Goal: Browse casually

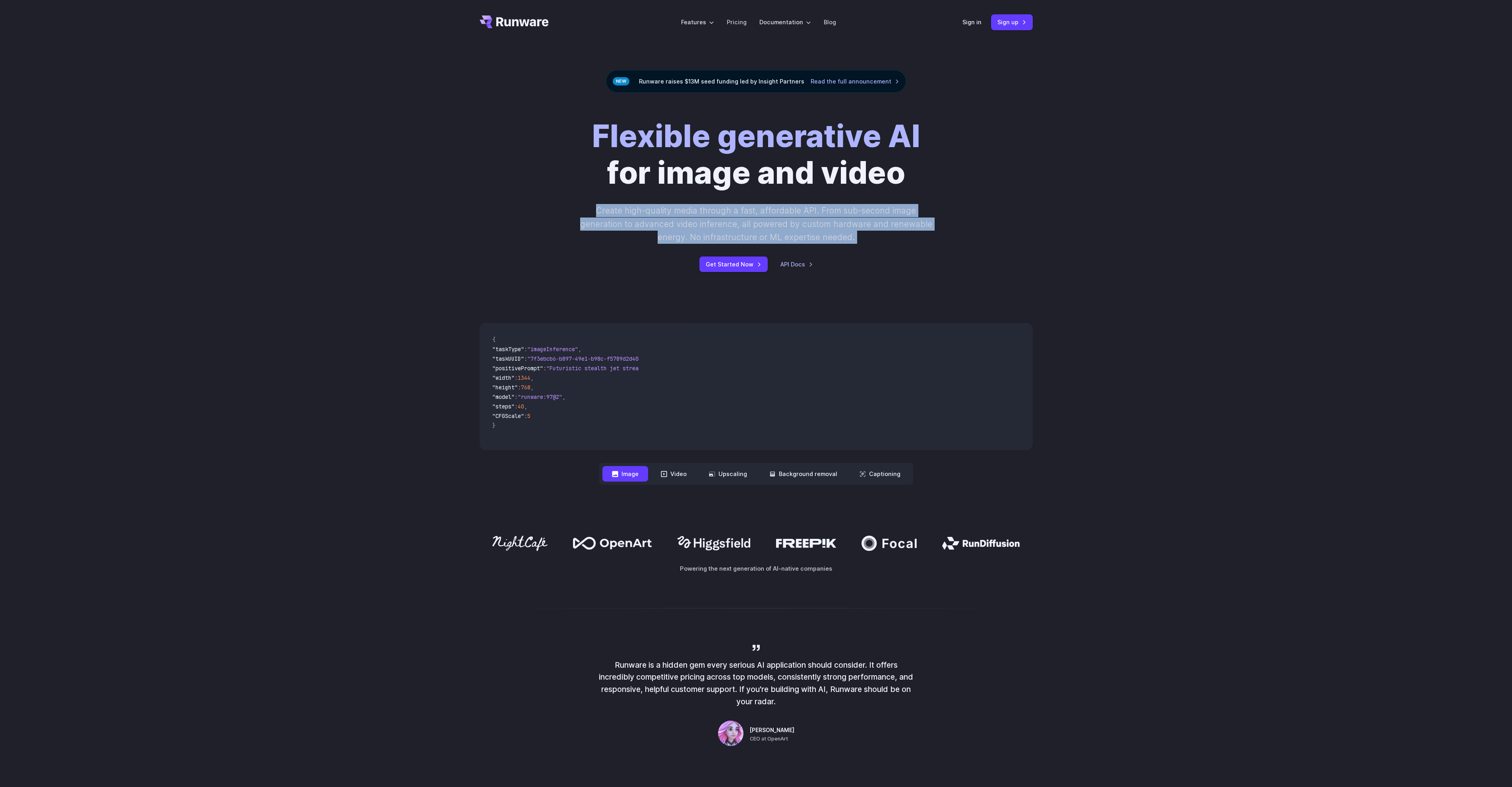
drag, startPoint x: 772, startPoint y: 200, endPoint x: 913, endPoint y: 279, distance: 161.6
click at [912, 279] on div "Flexible generative AI for image and video Create high-quality media through a …" at bounding box center [756, 195] width 1512 height 205
click at [913, 279] on div "Flexible generative AI for image and video Create high-quality media through a …" at bounding box center [756, 195] width 1512 height 205
click at [899, 275] on div "Flexible generative AI for image and video Create high-quality media through a …" at bounding box center [756, 195] width 1512 height 205
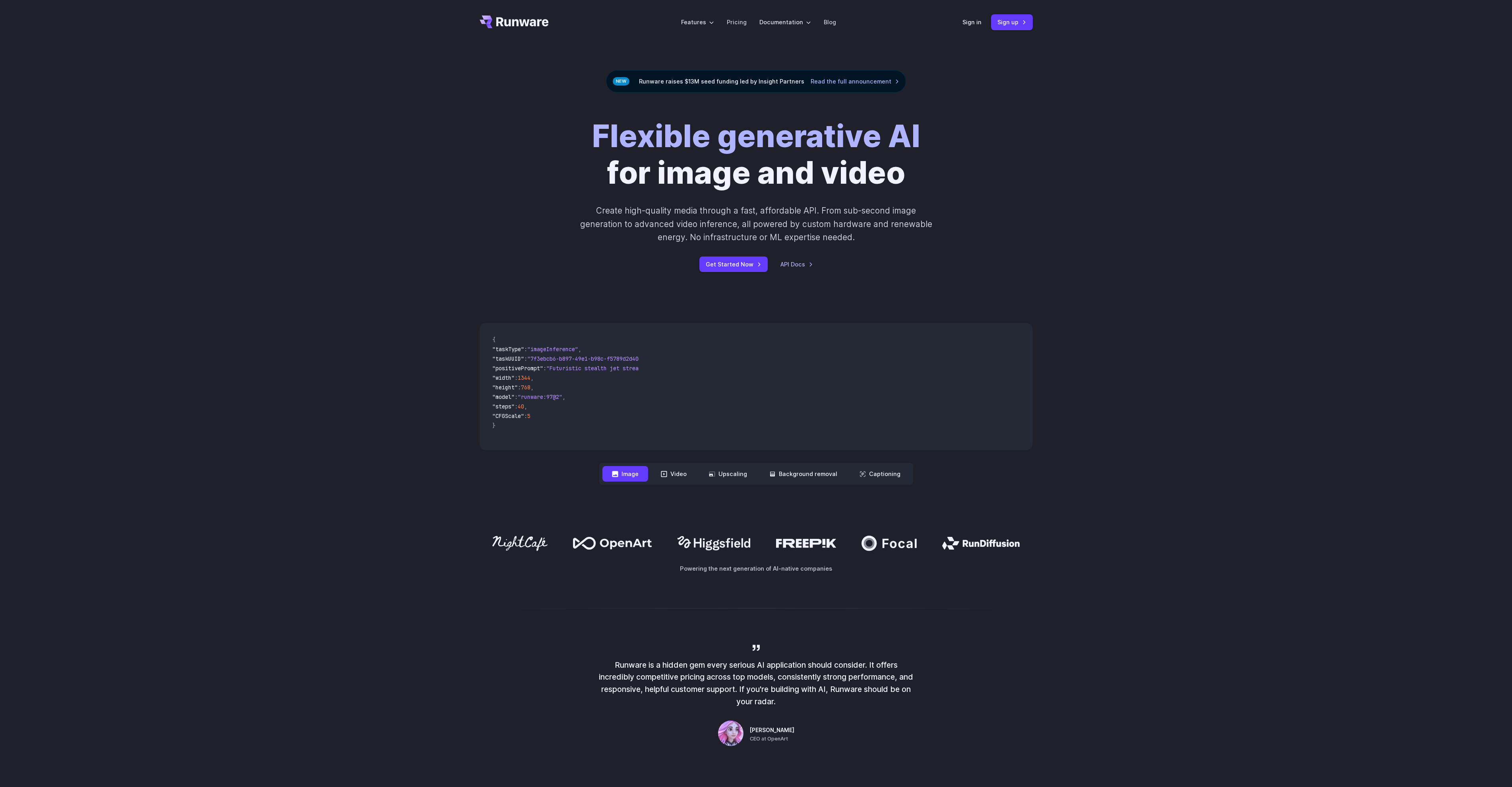
drag, startPoint x: 902, startPoint y: 262, endPoint x: 930, endPoint y: 172, distance: 94.3
click at [923, 193] on div "Flexible generative AI for image and video Create high-quality media through a …" at bounding box center [756, 195] width 443 height 154
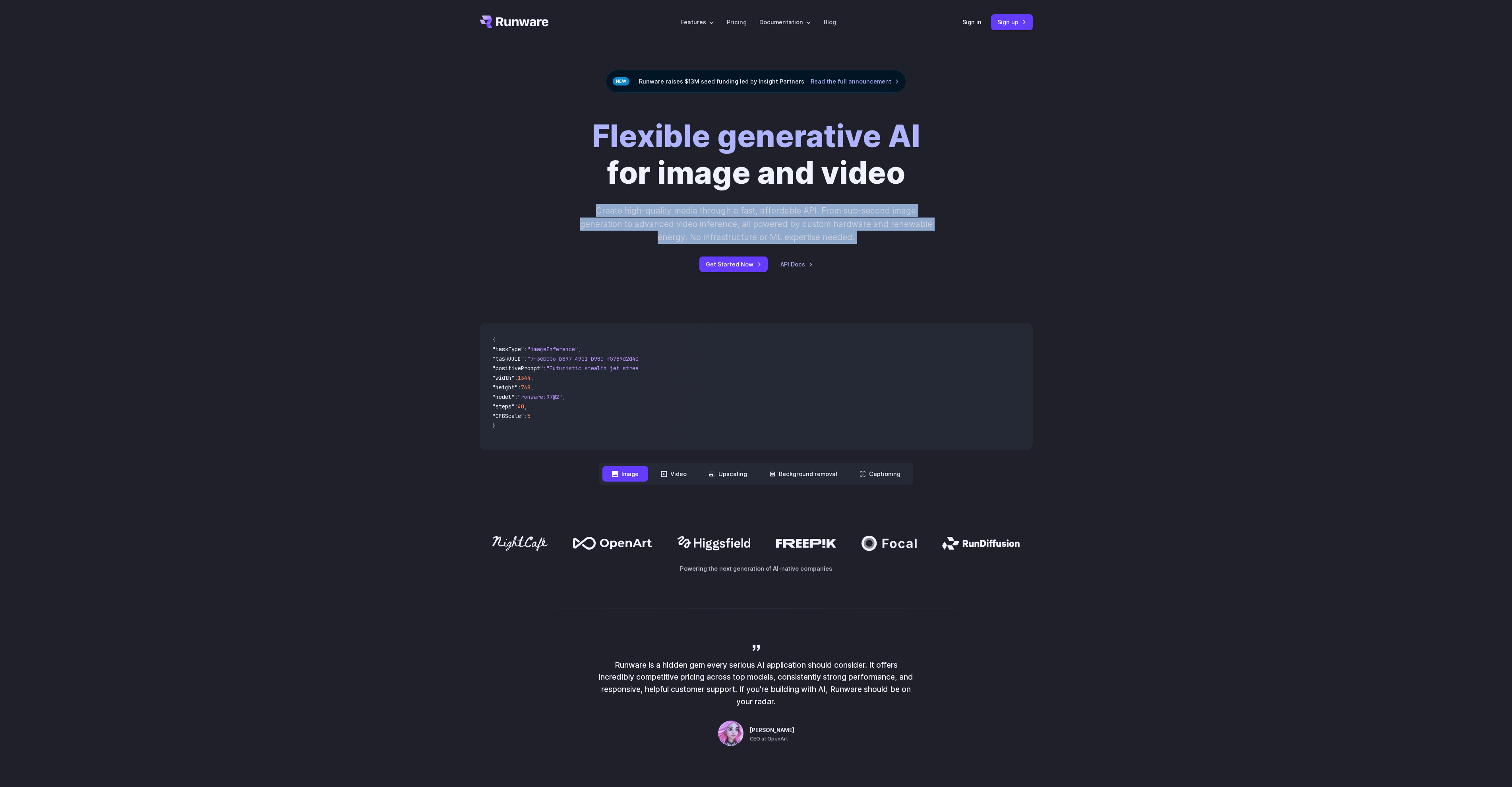
click at [930, 172] on div "Flexible generative AI for image and video Create high-quality media through a …" at bounding box center [756, 195] width 443 height 154
drag, startPoint x: 930, startPoint y: 172, endPoint x: 916, endPoint y: 235, distance: 64.5
click at [916, 235] on div "Flexible generative AI for image and video Create high-quality media through a …" at bounding box center [756, 195] width 443 height 154
click at [916, 235] on p "Create high-quality media through a fast, affordable API. From sub-second image…" at bounding box center [755, 224] width 354 height 40
